Goal: Transaction & Acquisition: Purchase product/service

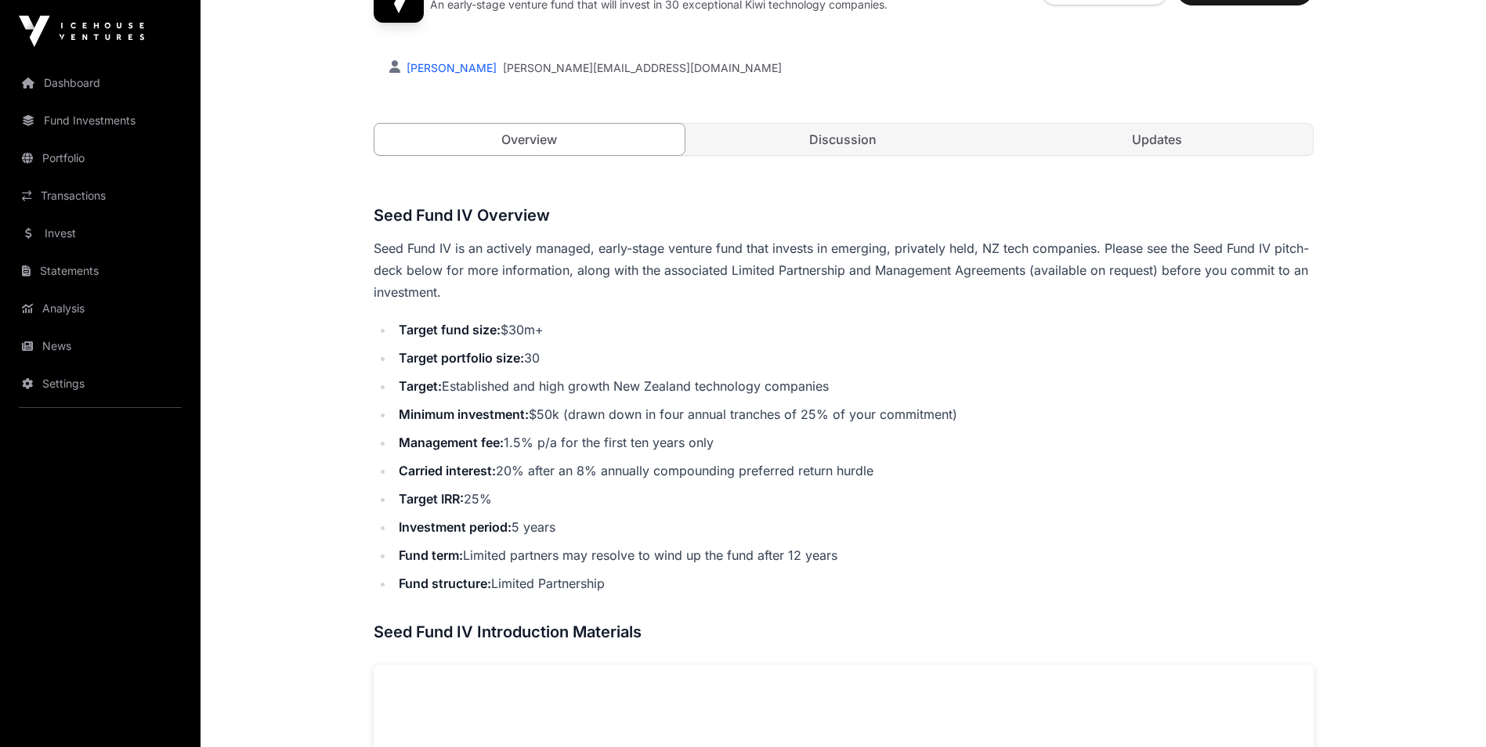
scroll to position [548, 0]
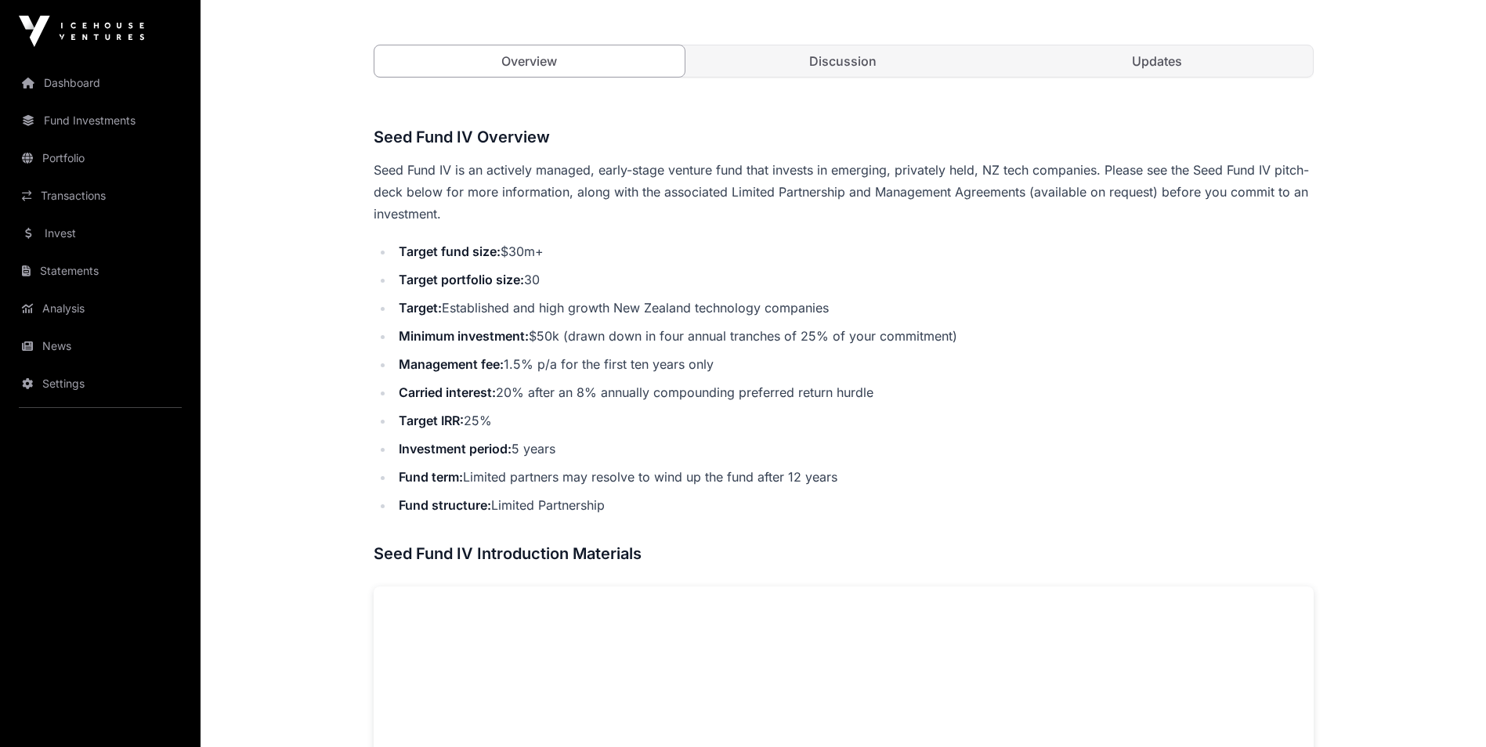
click at [828, 58] on link "Discussion" at bounding box center [843, 60] width 311 height 31
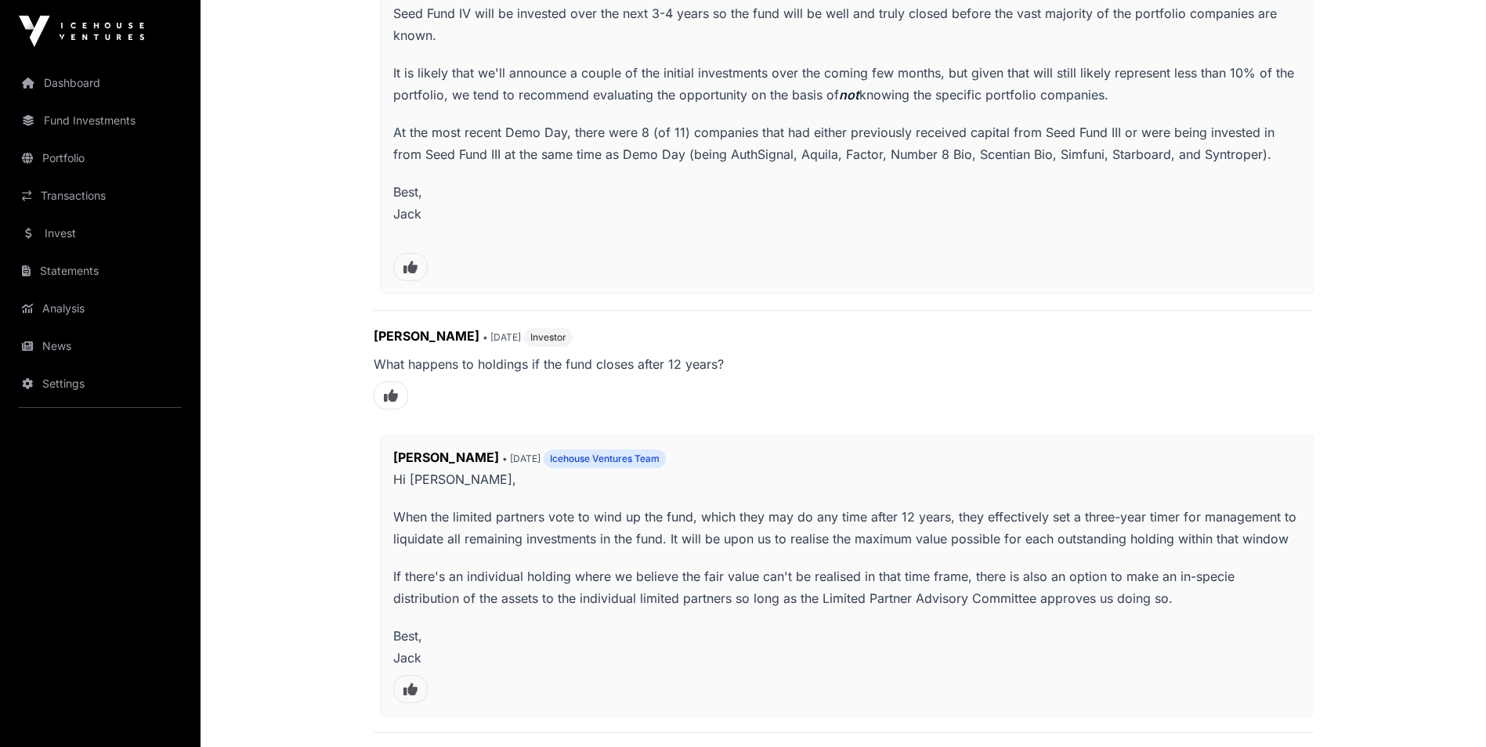
scroll to position [940, 0]
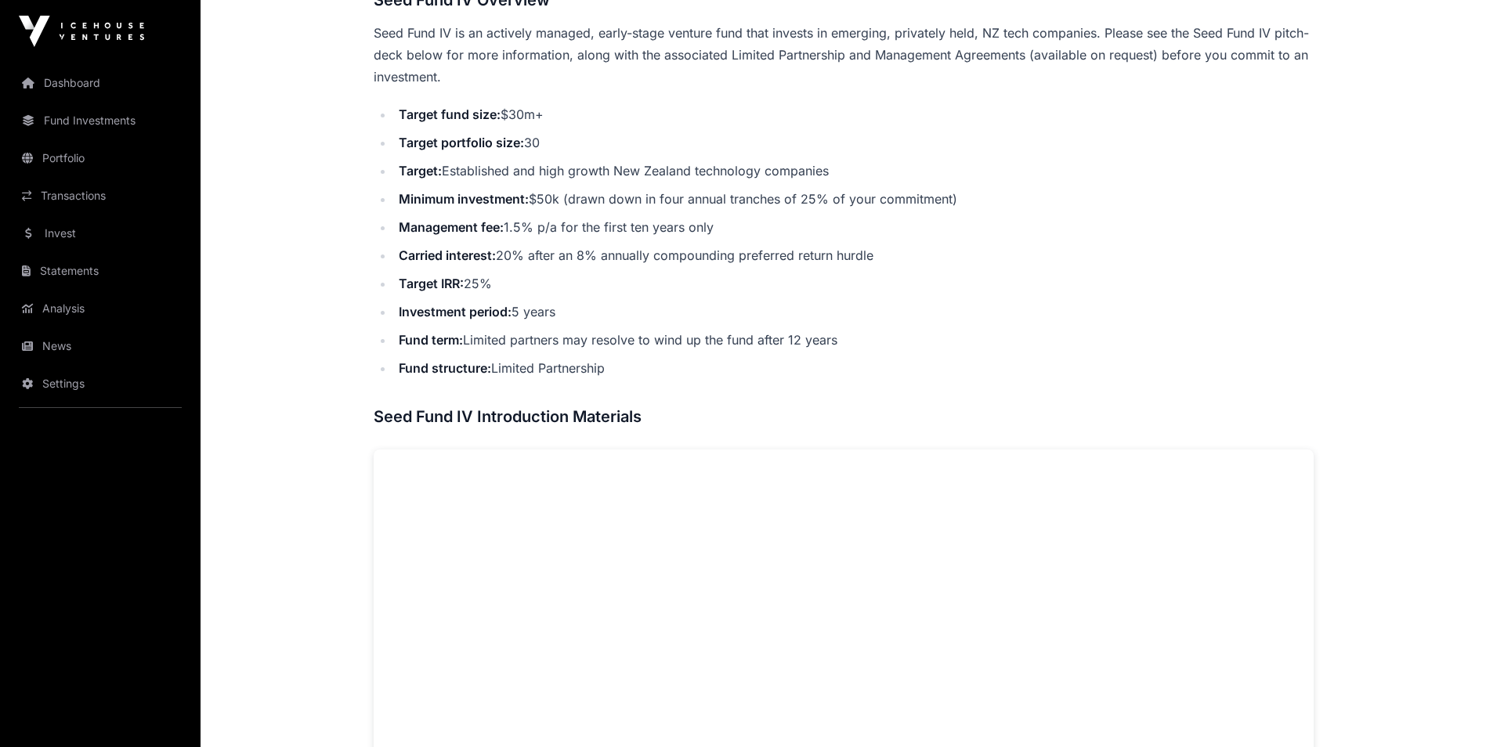
scroll to position [705, 0]
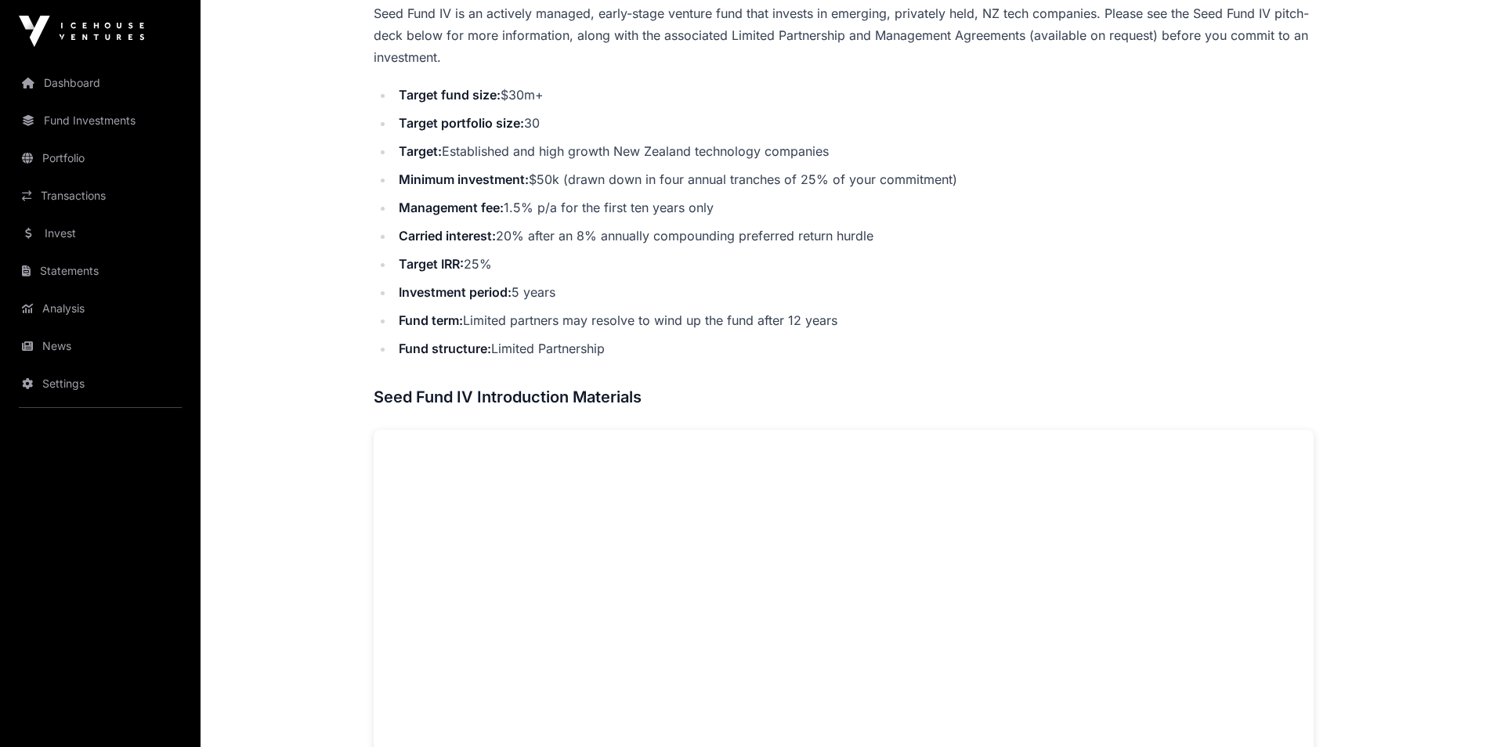
click at [74, 238] on link "Invest" at bounding box center [100, 233] width 175 height 34
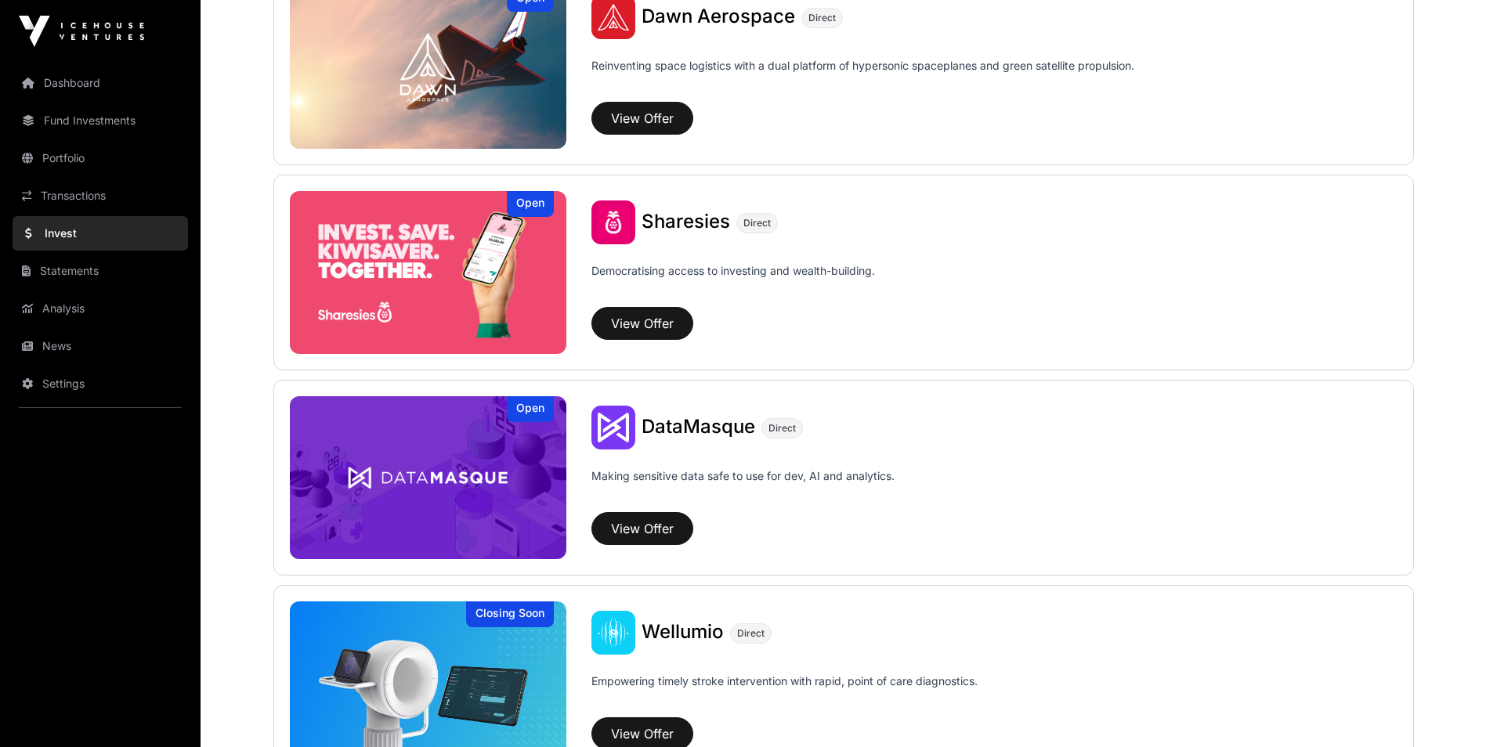
scroll to position [1880, 0]
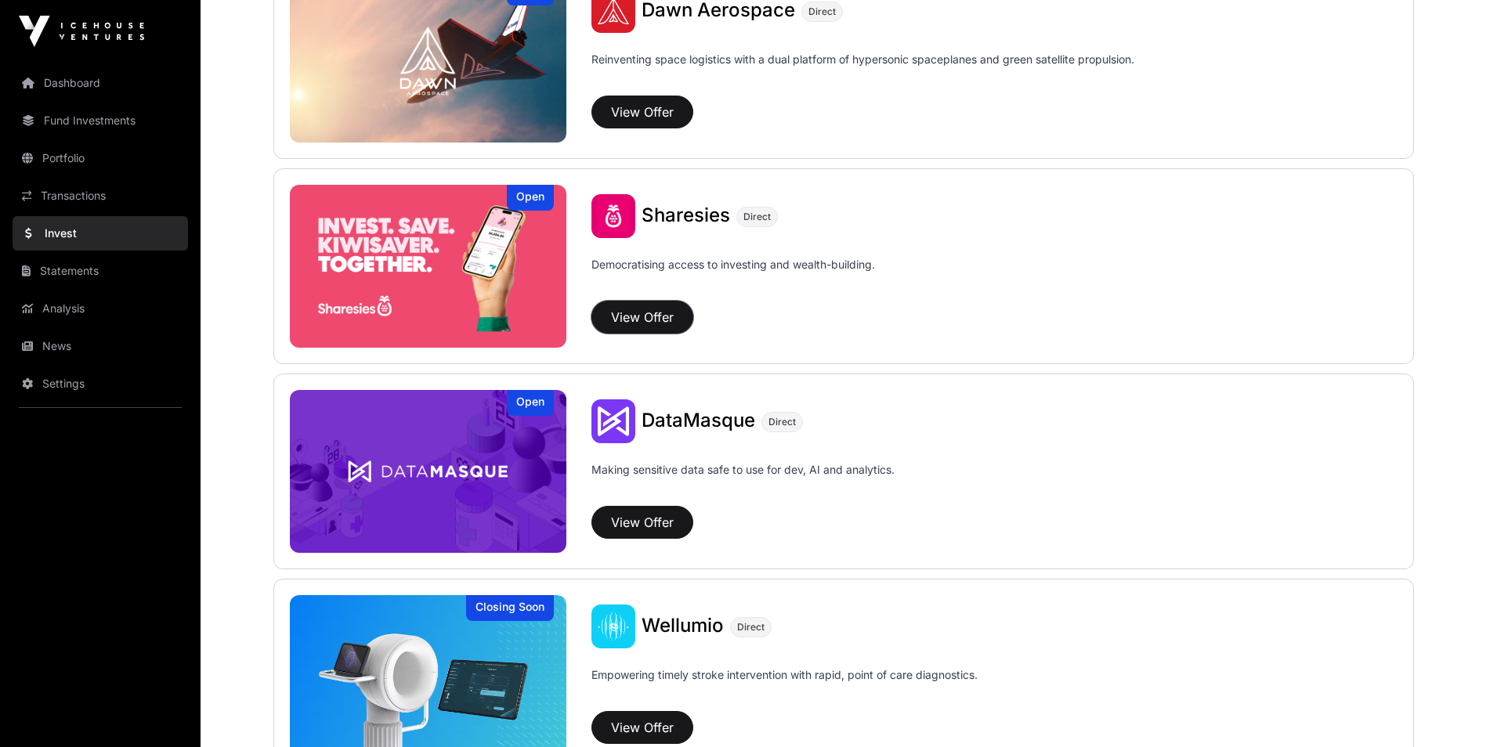
click at [656, 323] on button "View Offer" at bounding box center [642, 317] width 102 height 33
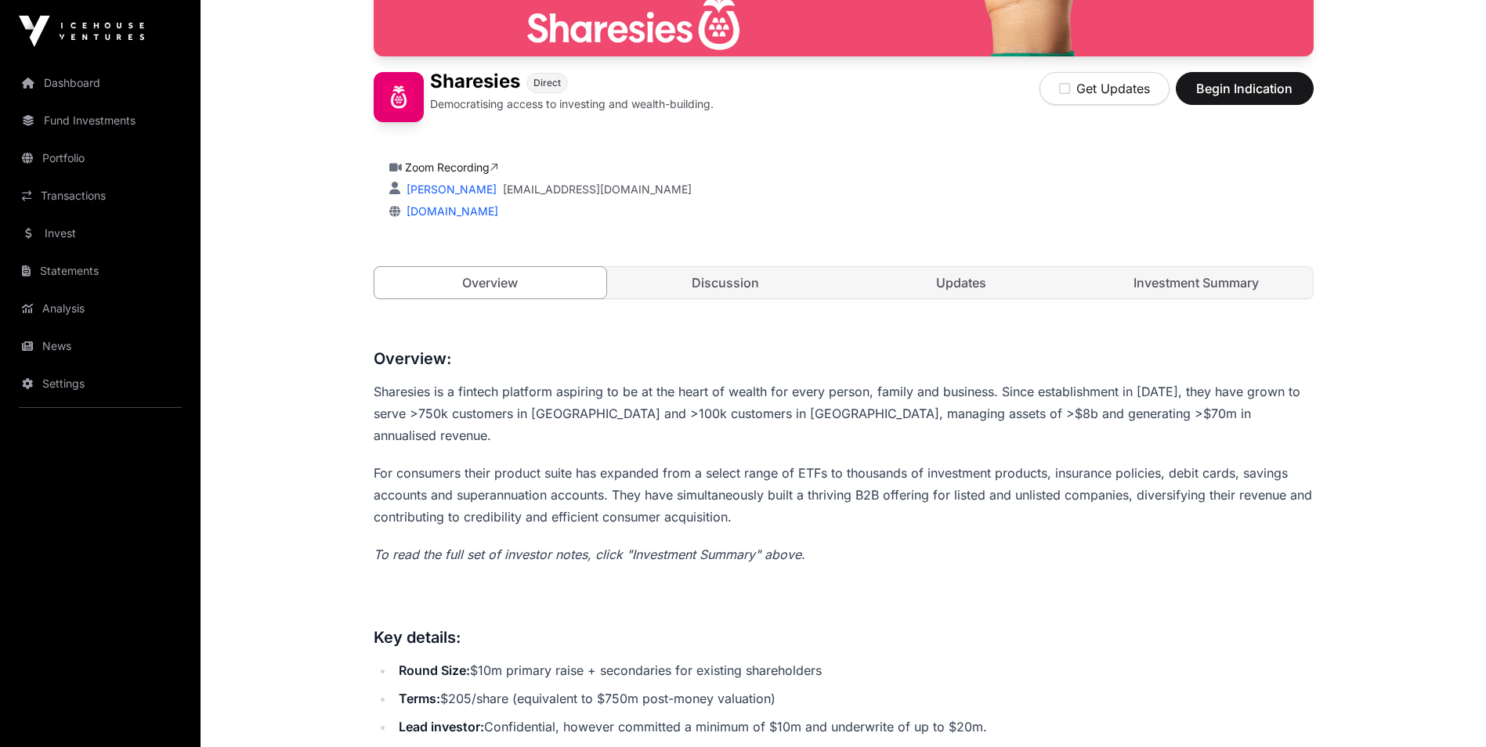
scroll to position [470, 0]
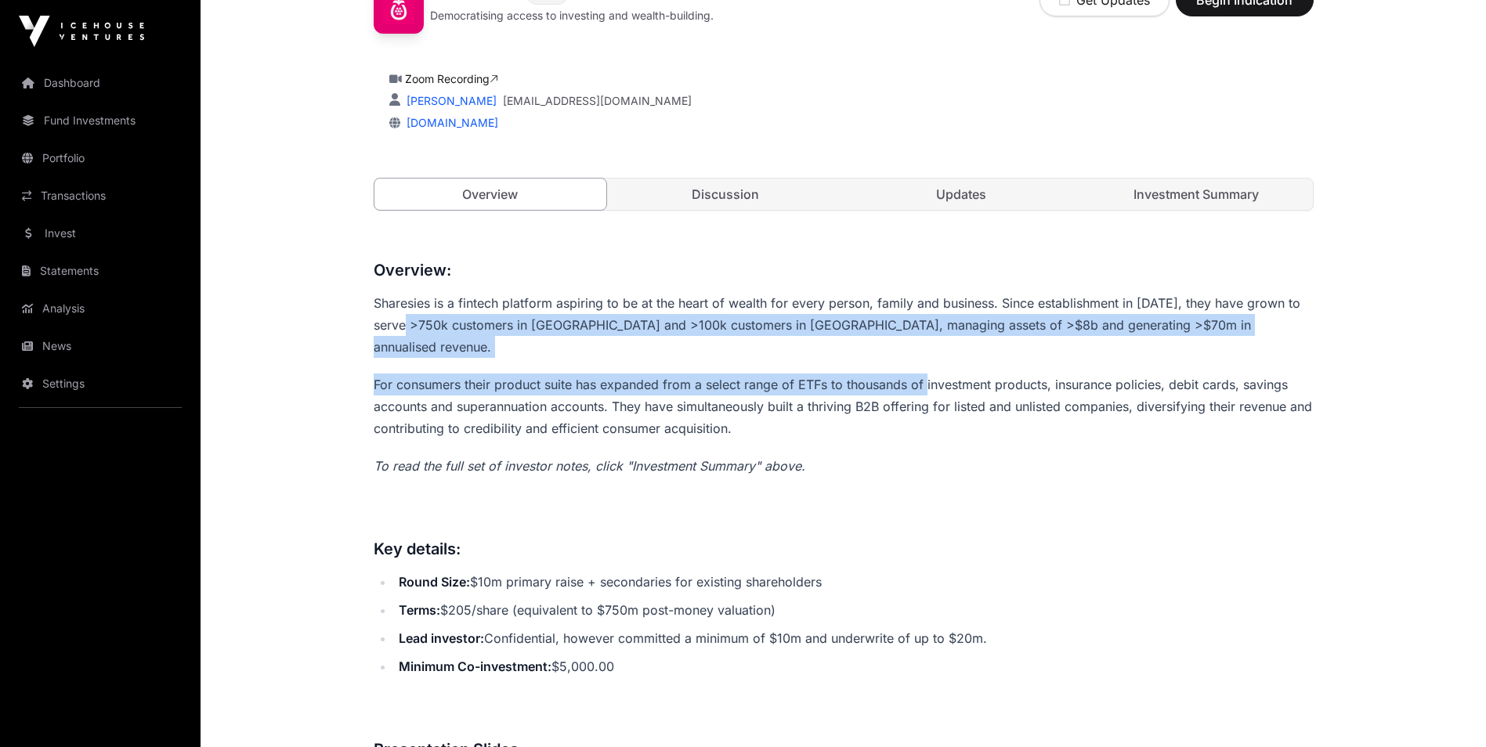
drag, startPoint x: 418, startPoint y: 322, endPoint x: 927, endPoint y: 345, distance: 509.7
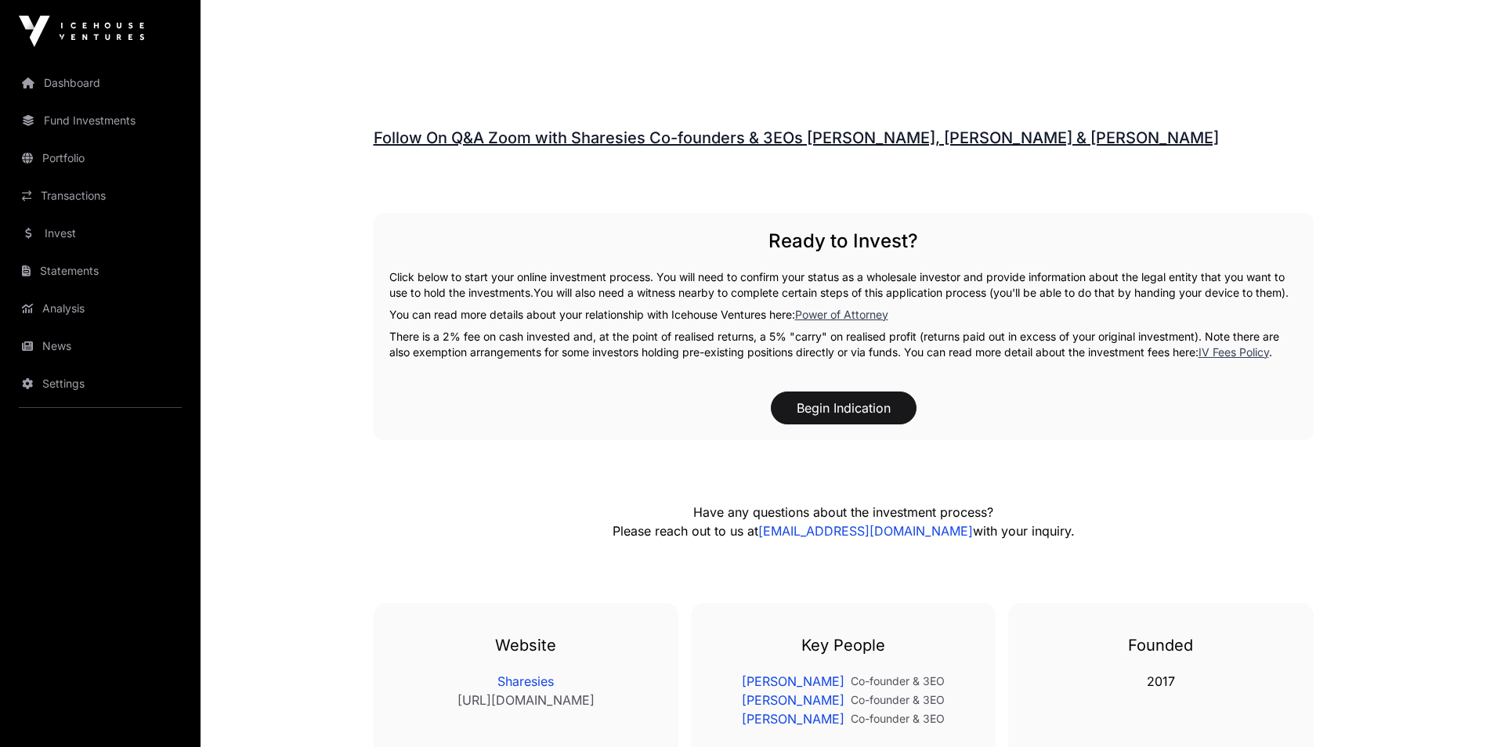
scroll to position [2428, 0]
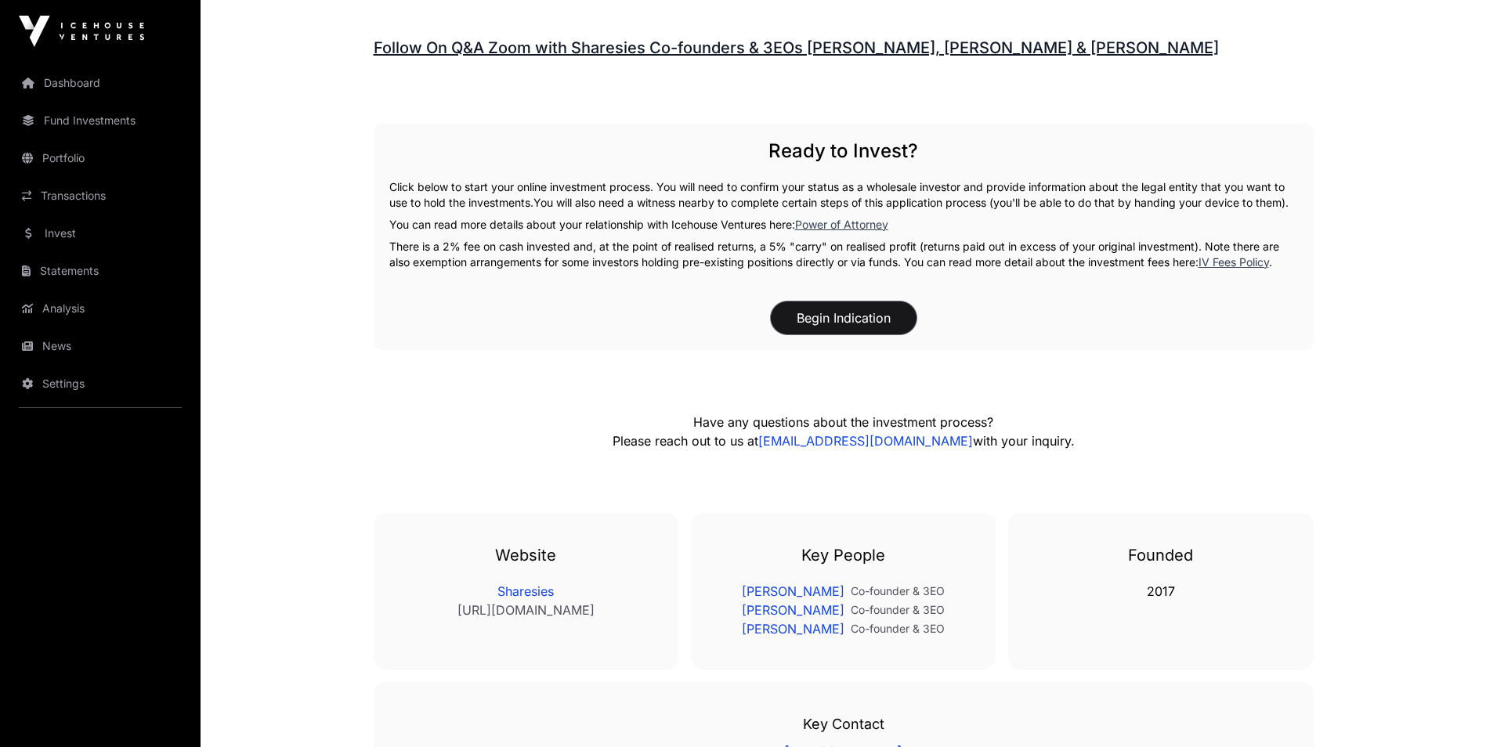
click at [868, 313] on button "Begin Indication" at bounding box center [844, 318] width 146 height 33
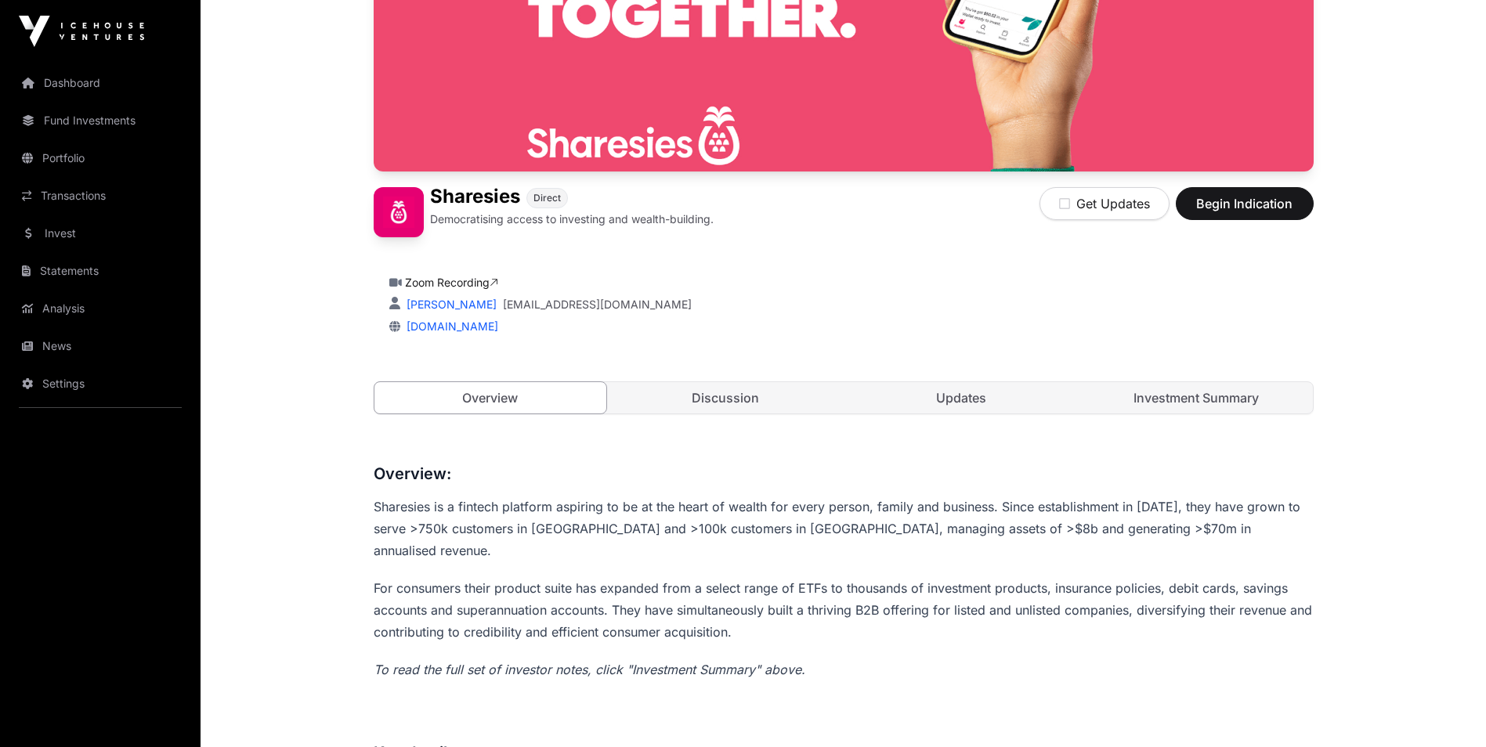
scroll to position [235, 0]
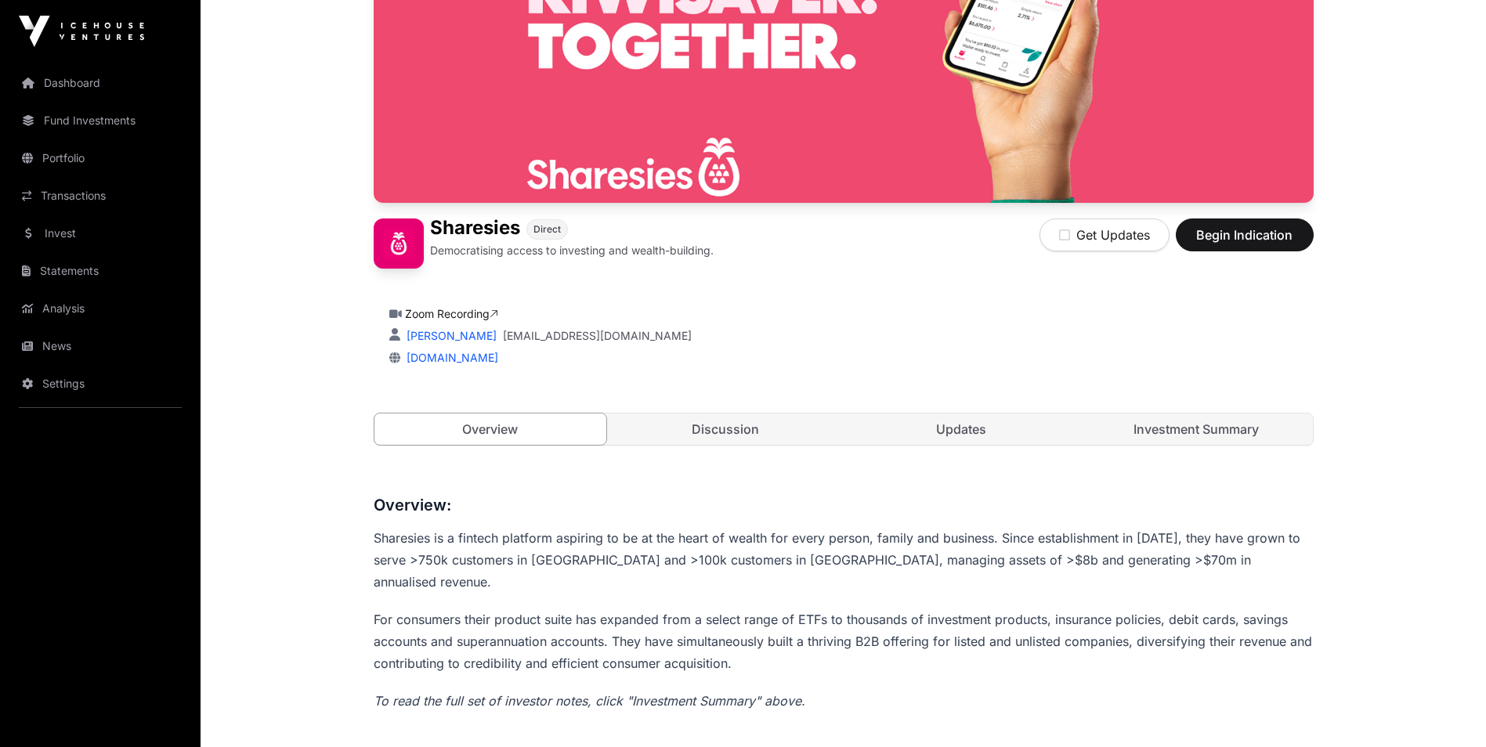
click at [1227, 435] on link "Investment Summary" at bounding box center [1196, 429] width 233 height 31
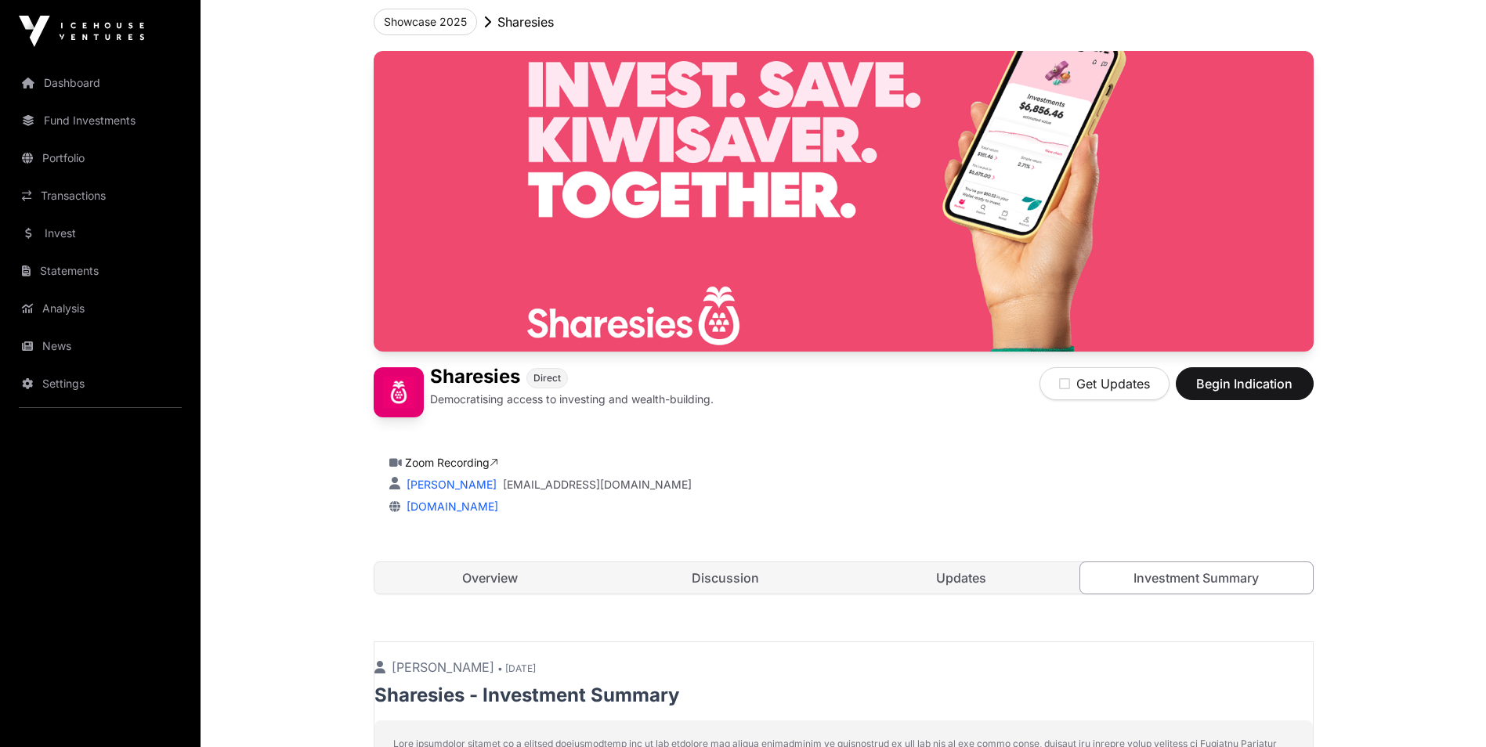
scroll to position [235, 0]
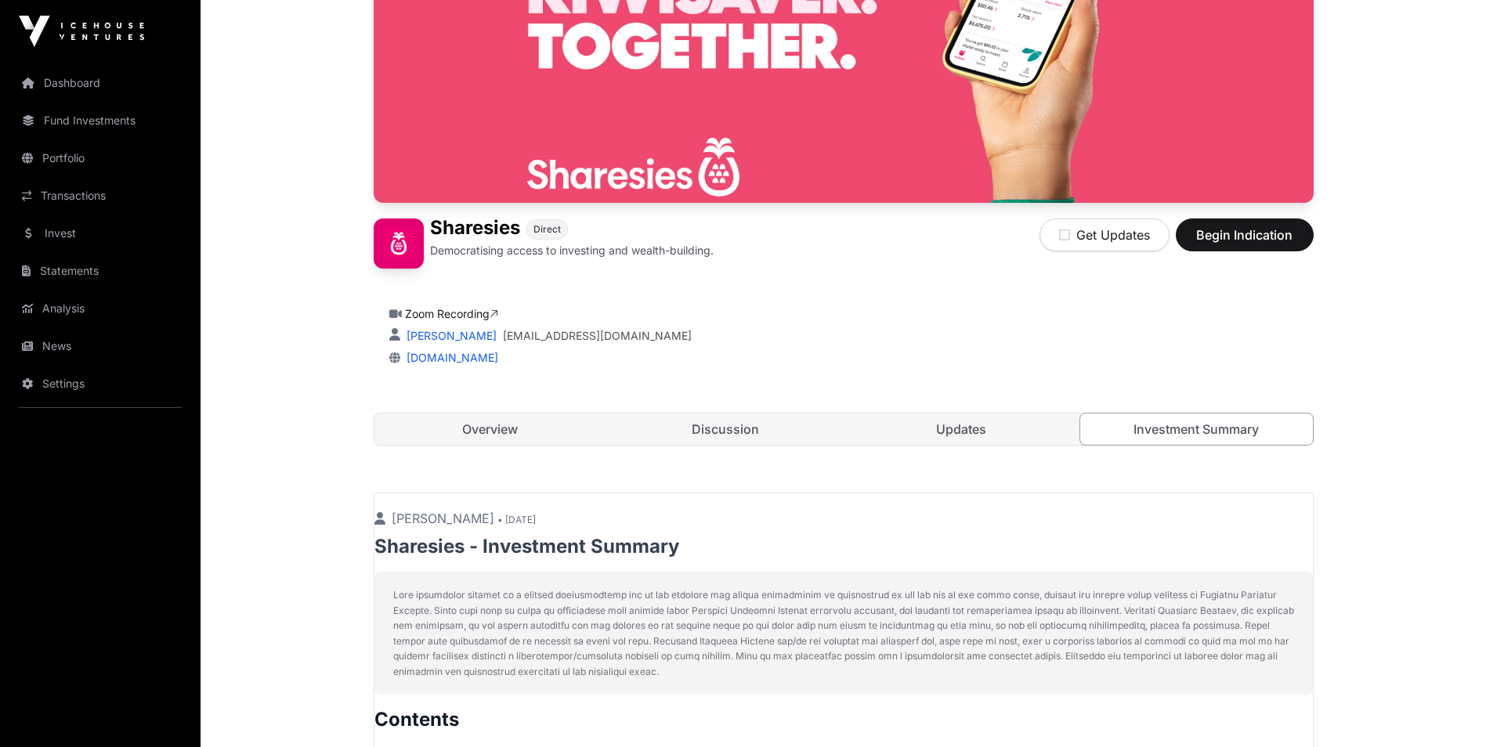
click at [505, 426] on link "Overview" at bounding box center [490, 429] width 233 height 31
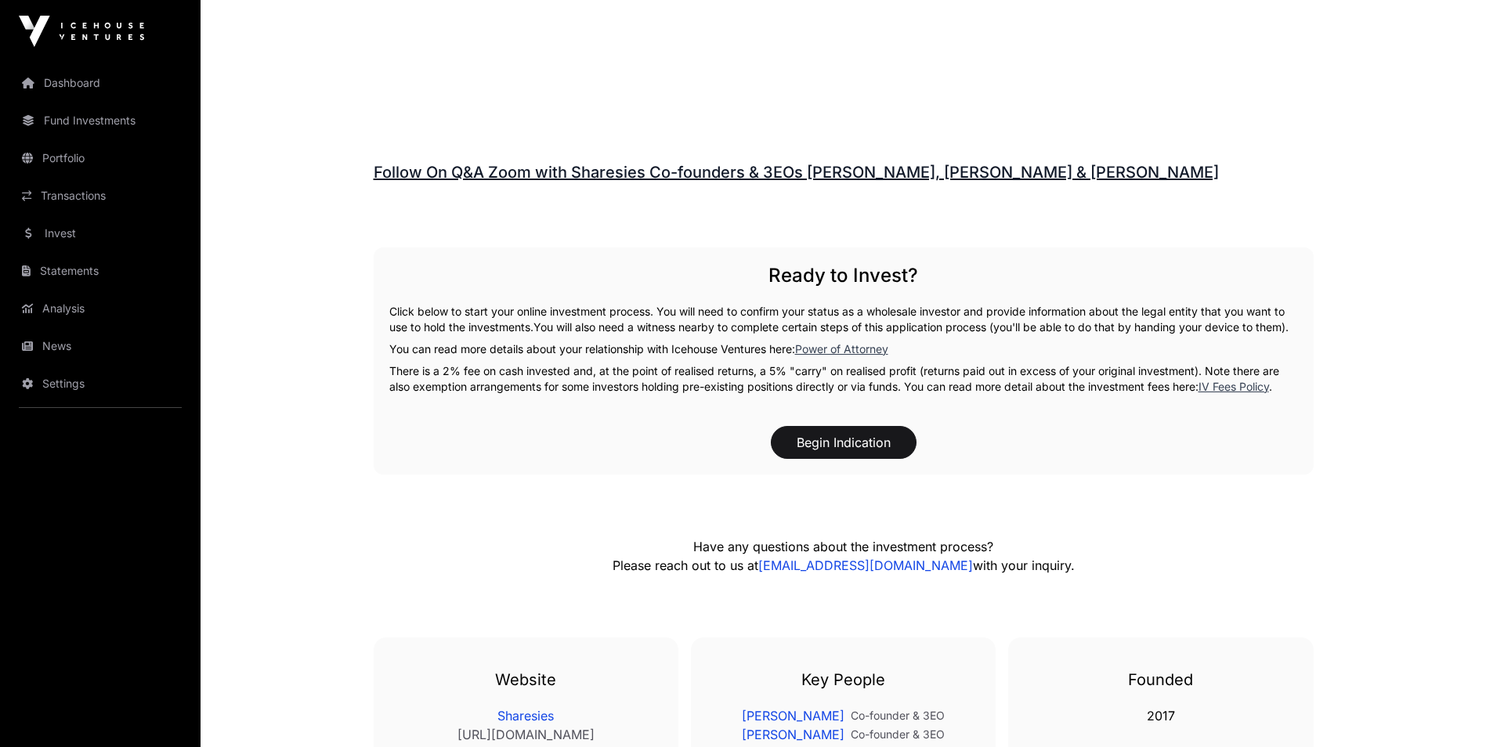
scroll to position [2492, 0]
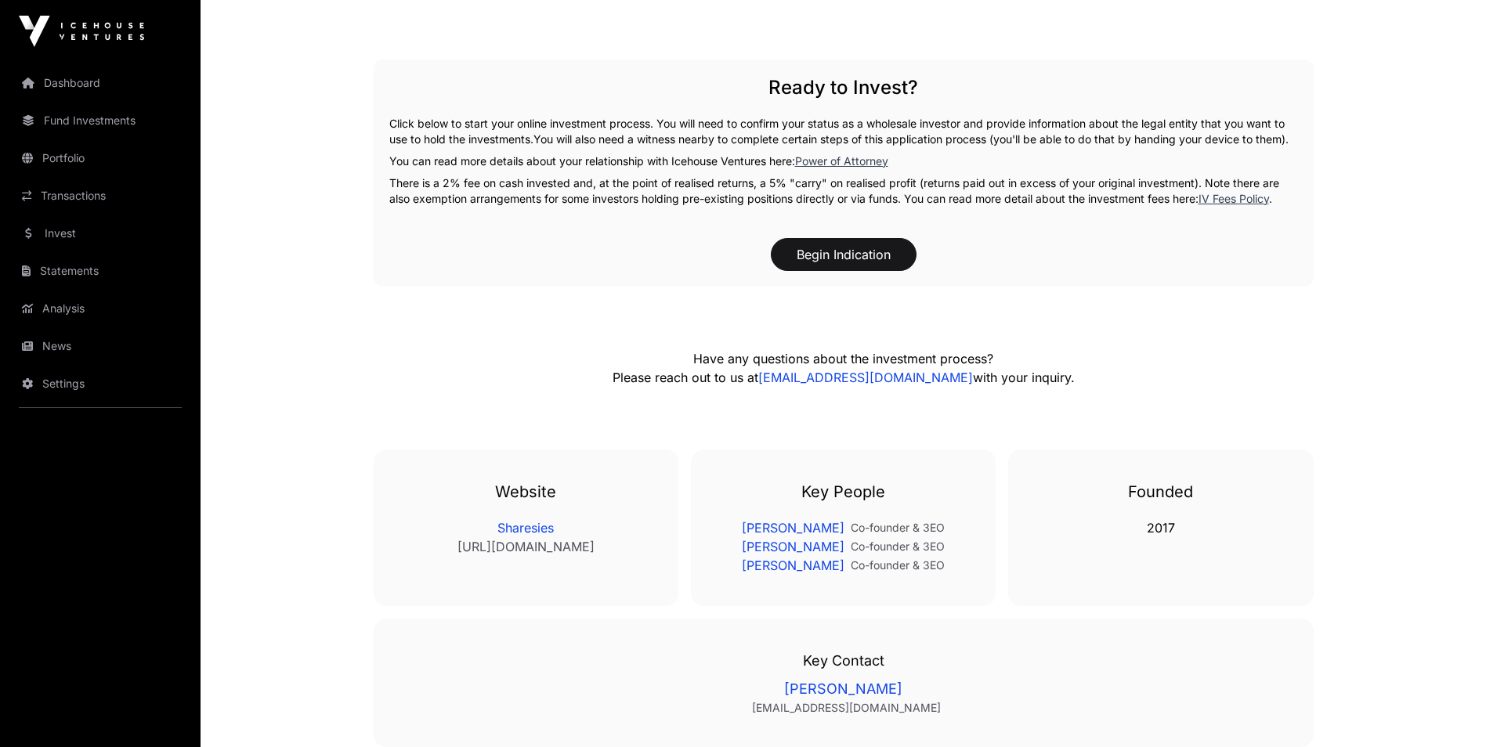
click at [844, 161] on p "You can read more details about your relationship with Icehouse Ventures here: …" at bounding box center [843, 162] width 909 height 16
click at [841, 156] on link "Power of Attorney" at bounding box center [841, 160] width 93 height 13
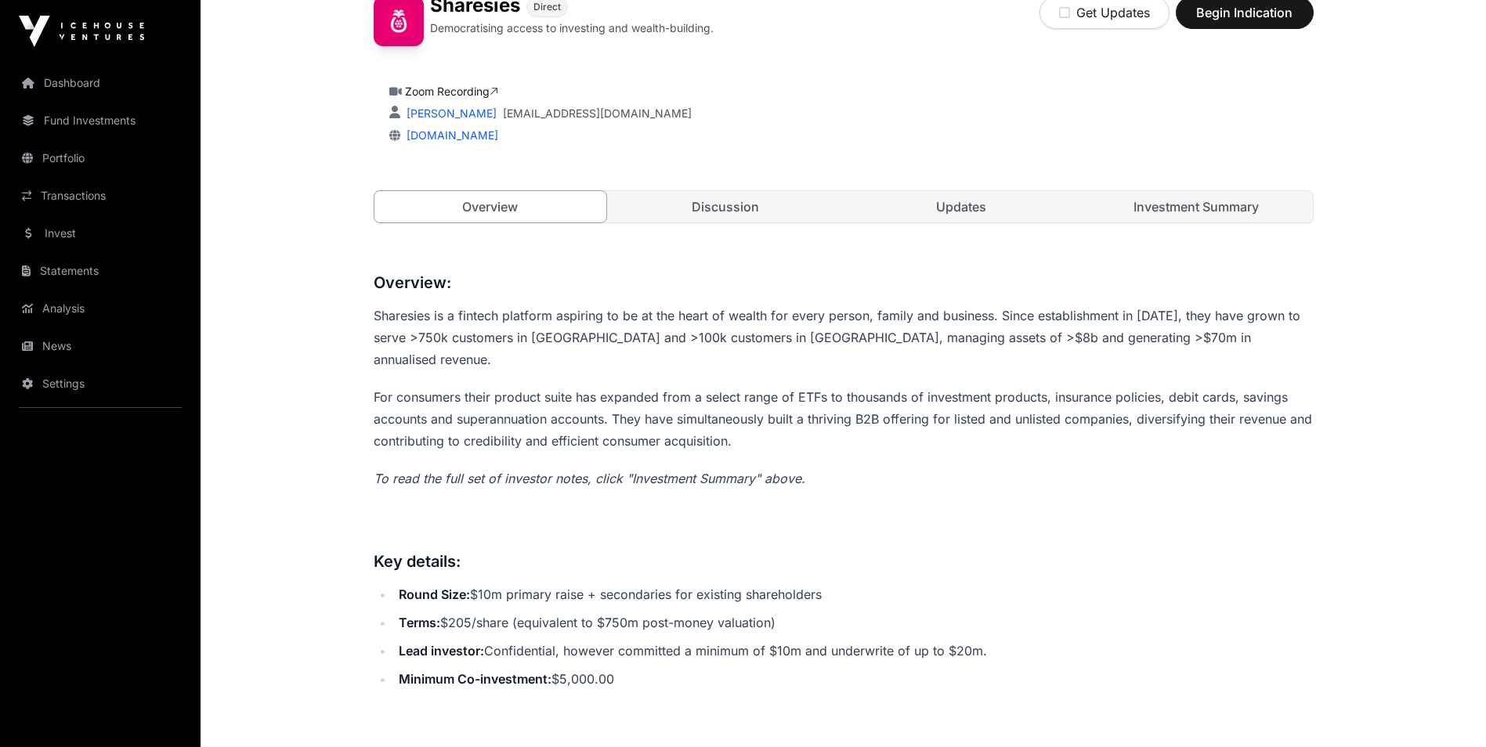
scroll to position [298, 0]
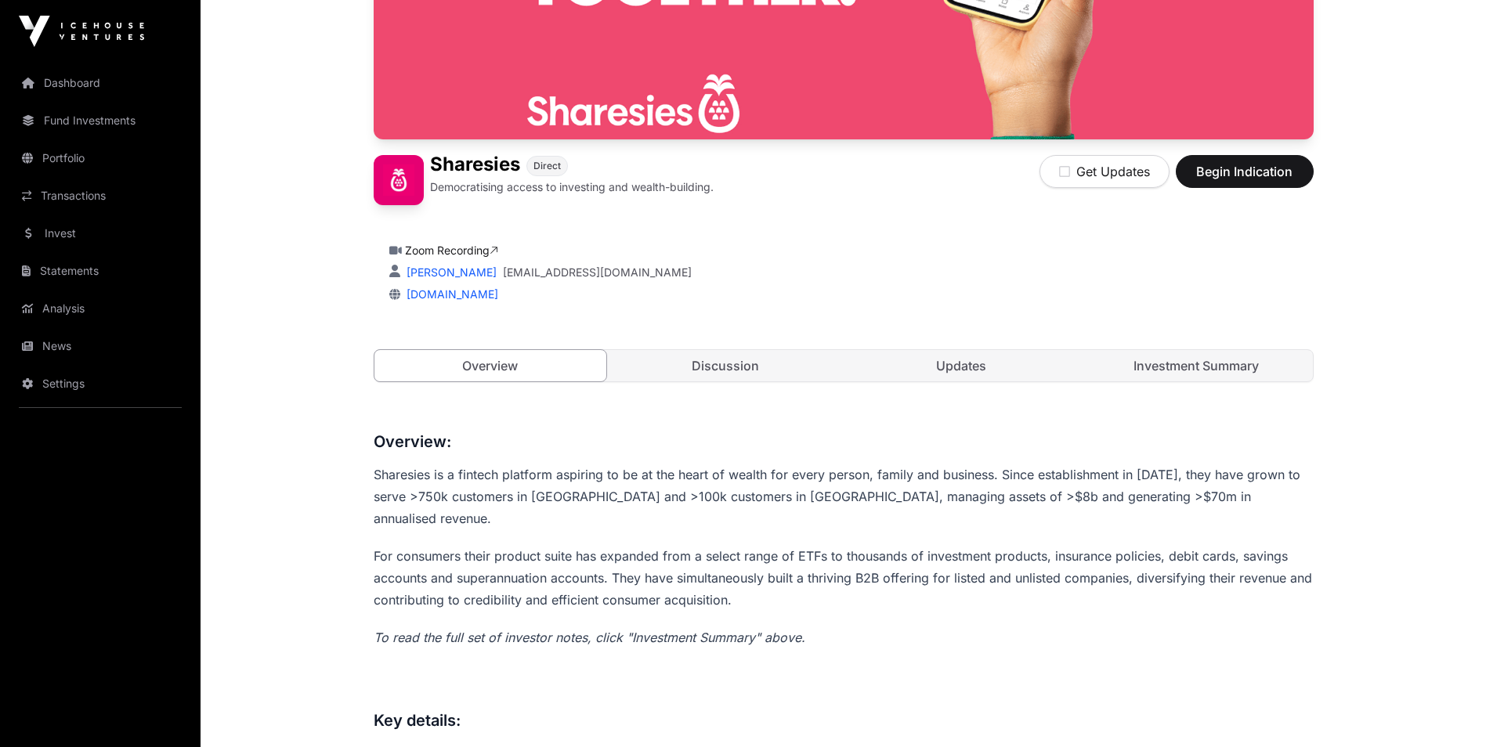
click at [668, 365] on link "Discussion" at bounding box center [725, 365] width 233 height 31
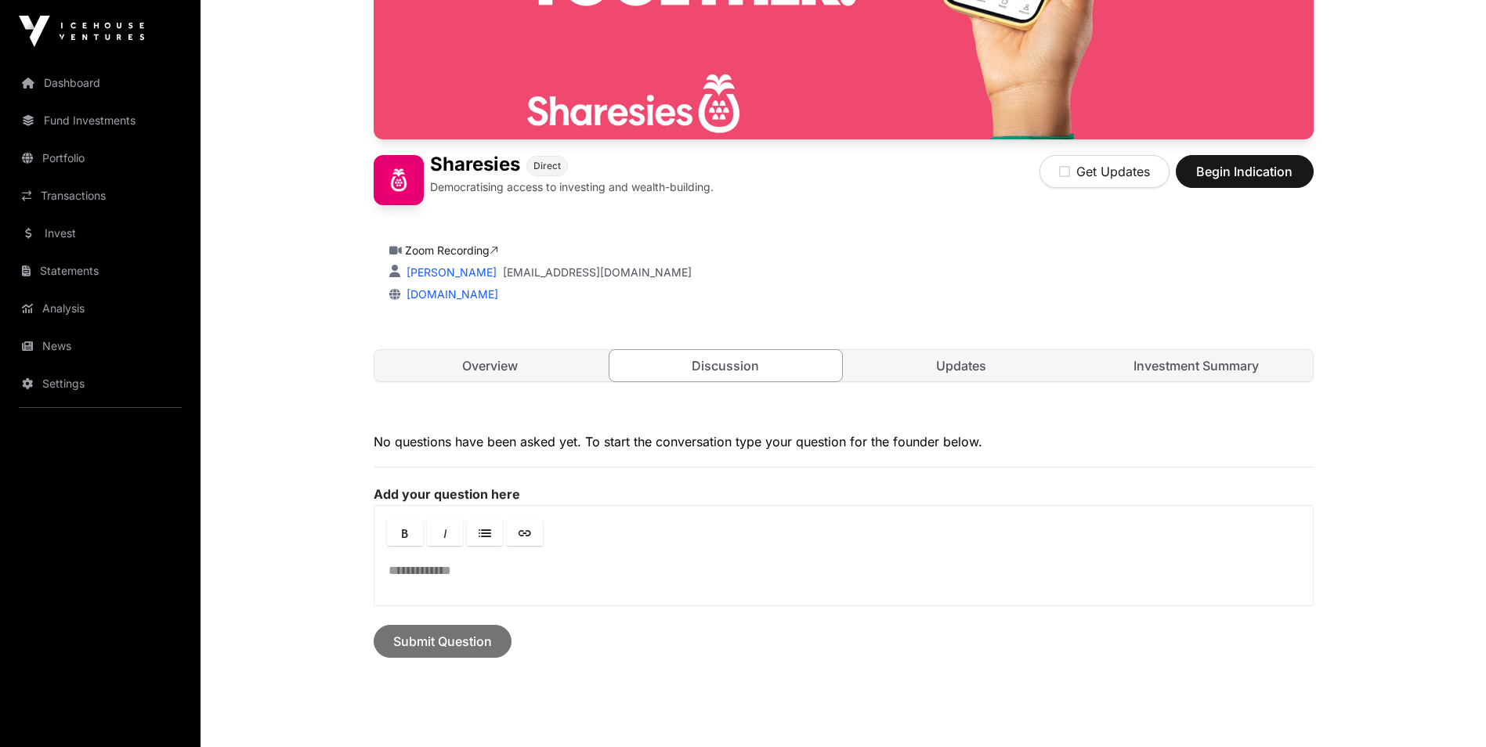
click at [930, 355] on link "Updates" at bounding box center [961, 365] width 233 height 31
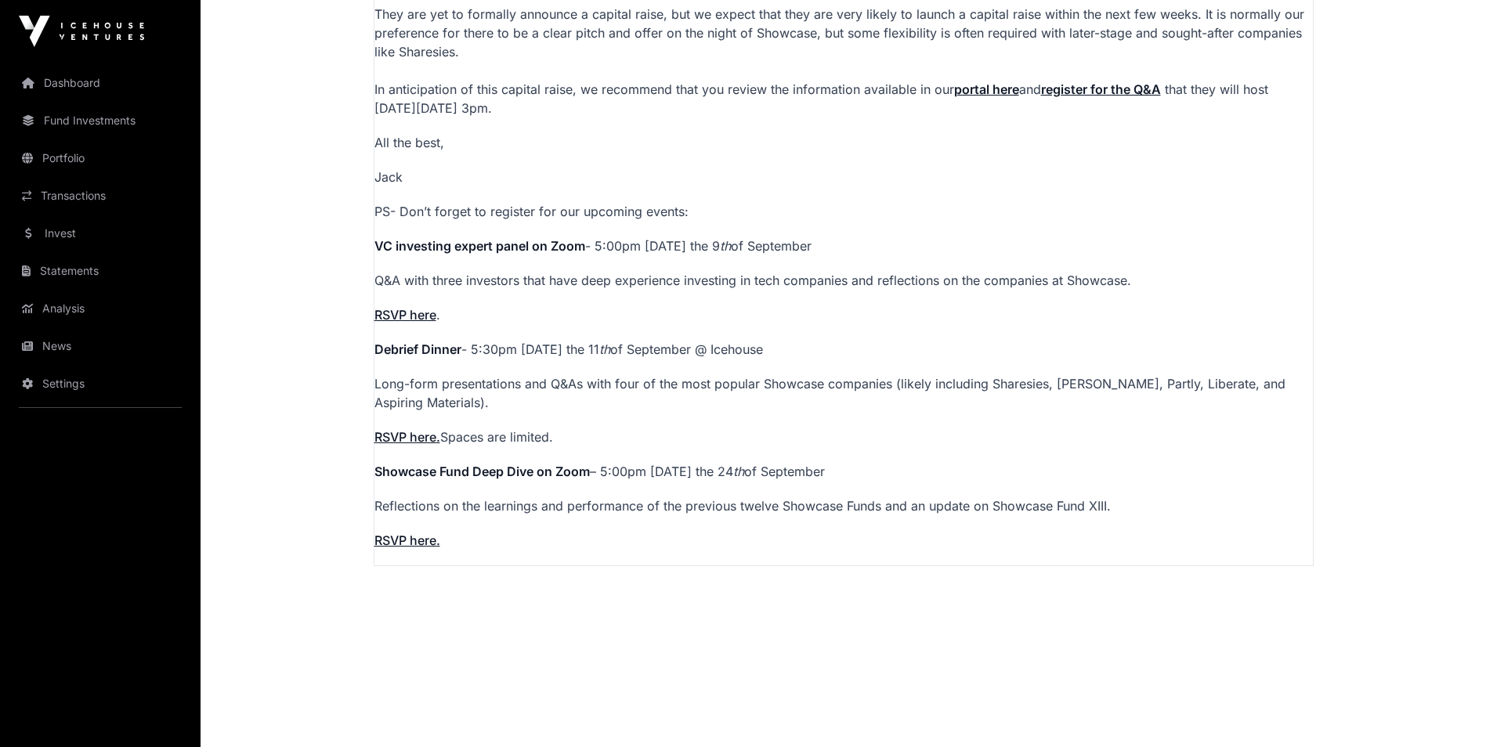
scroll to position [1744, 0]
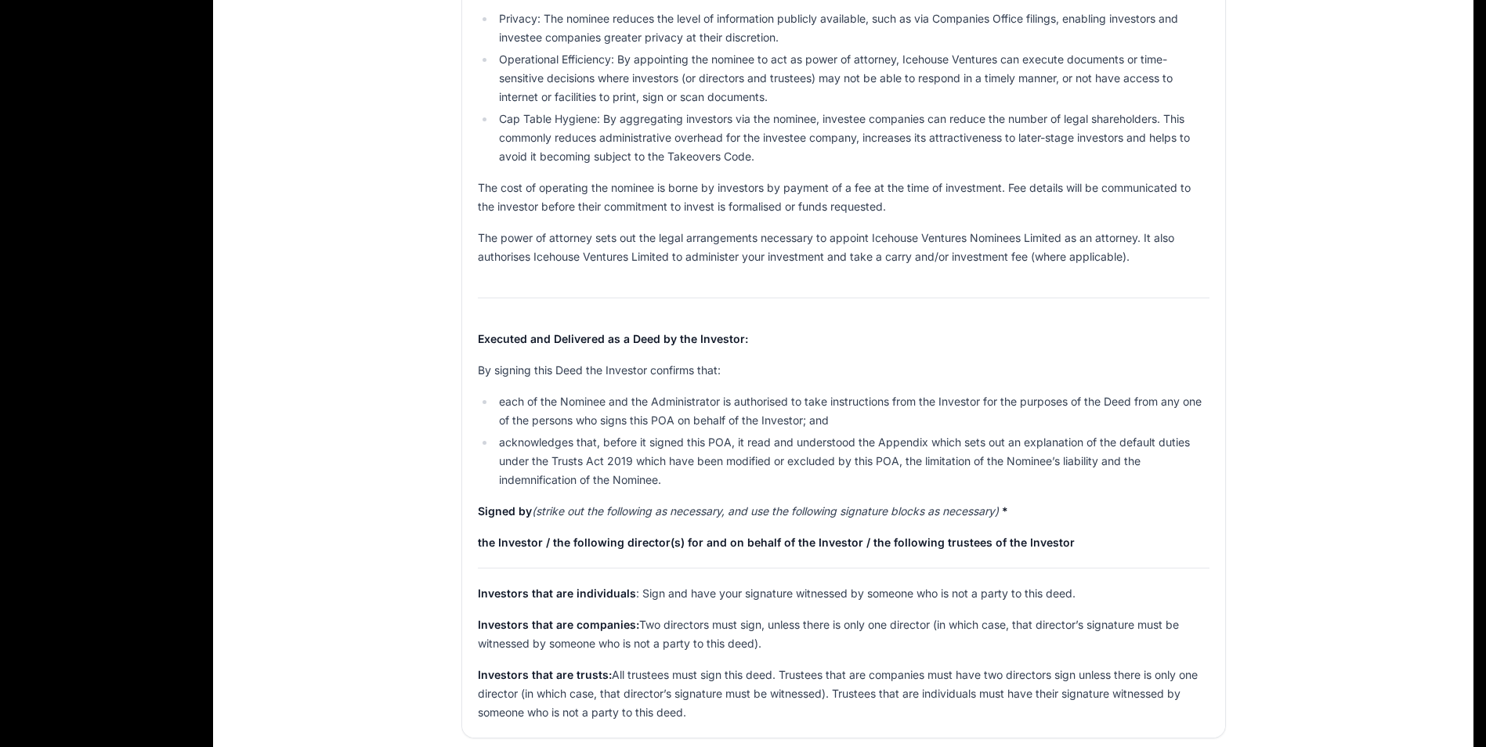
scroll to position [862, 0]
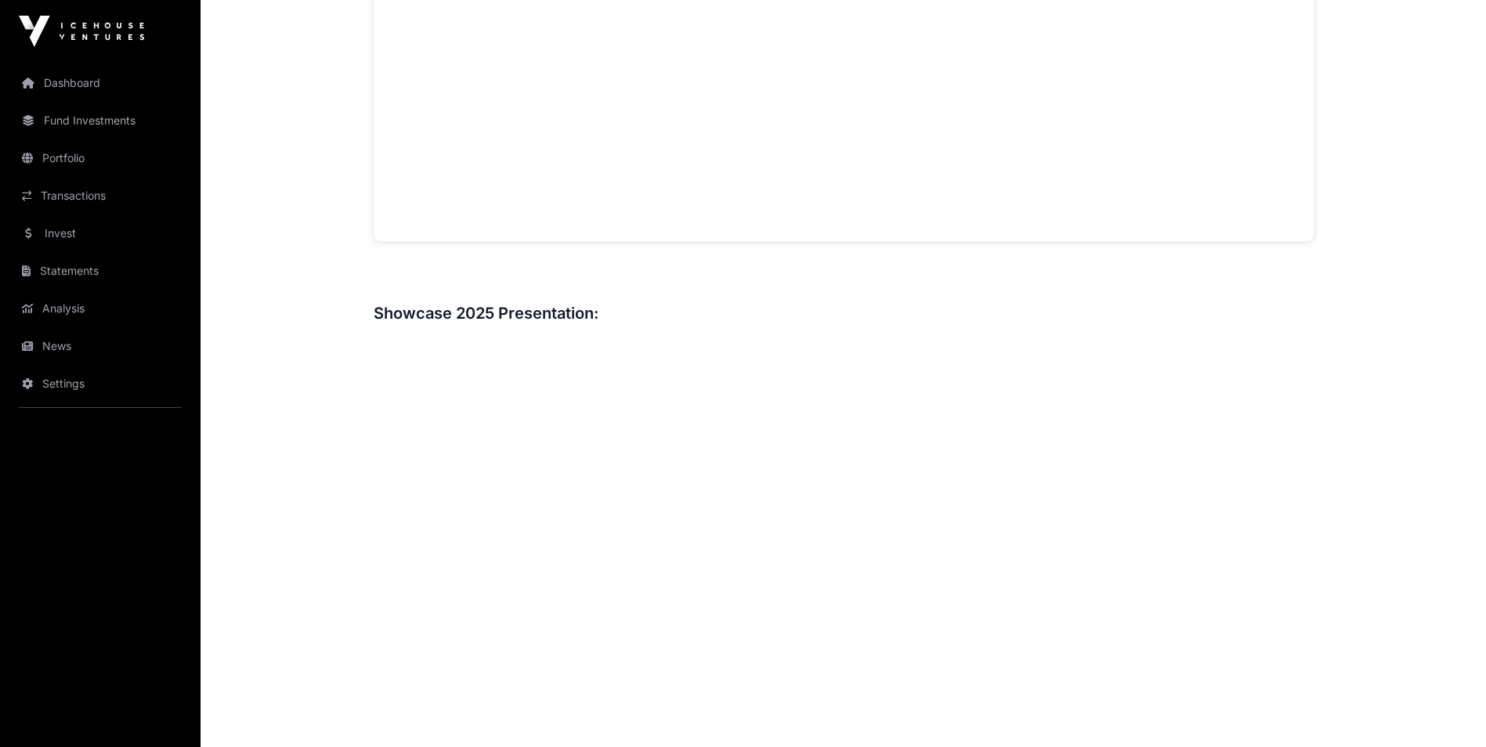
scroll to position [1567, 0]
